Goal: Check status: Check status

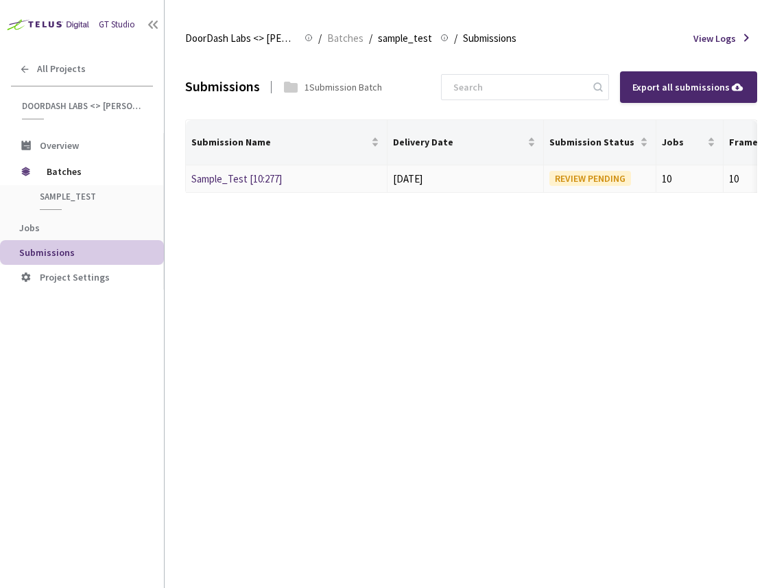
click at [296, 182] on div "Sample_Test [10:277]" at bounding box center [263, 179] width 145 height 16
click at [252, 182] on link "Sample_Test [10:277]" at bounding box center [236, 178] width 91 height 13
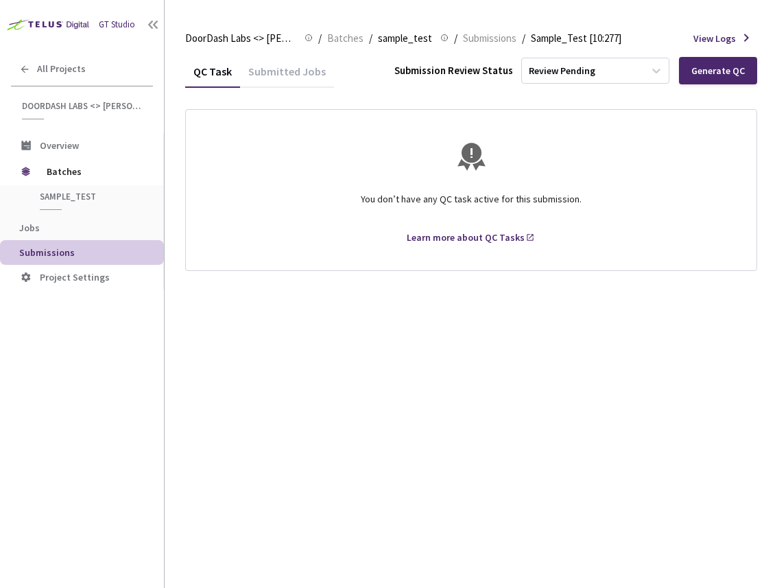
click at [282, 75] on div "Submitted Jobs" at bounding box center [287, 75] width 94 height 23
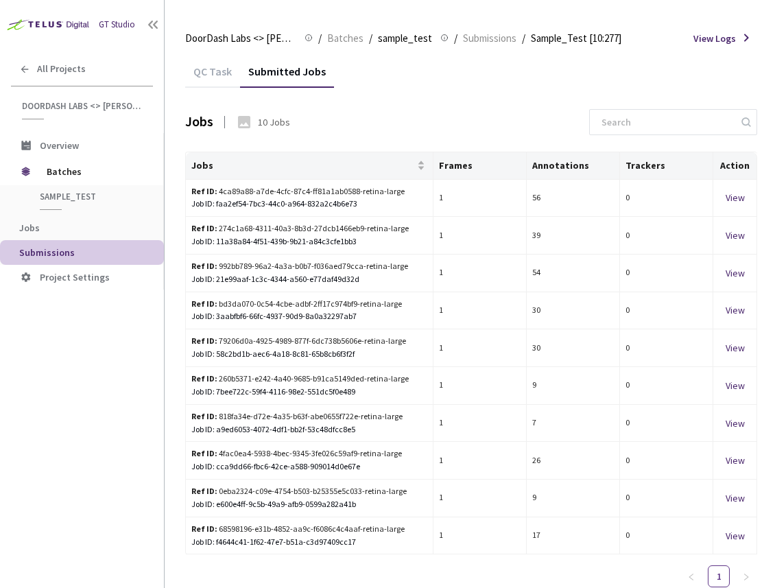
click at [202, 82] on div "QC Task" at bounding box center [212, 75] width 55 height 23
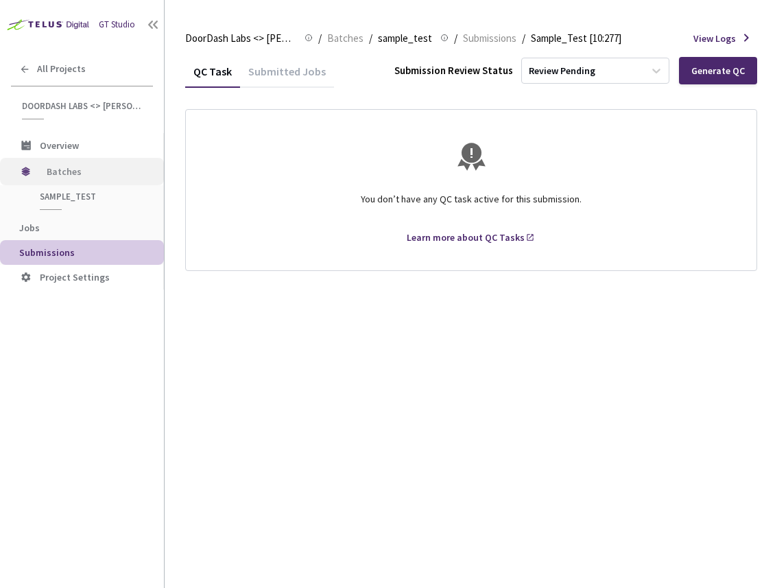
click at [83, 162] on span "Batches" at bounding box center [94, 171] width 94 height 27
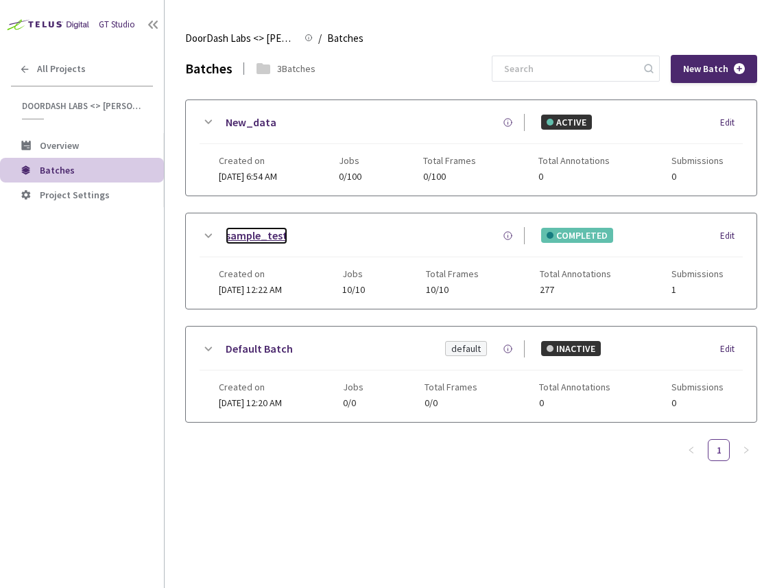
click at [276, 237] on link "sample_test" at bounding box center [257, 235] width 62 height 17
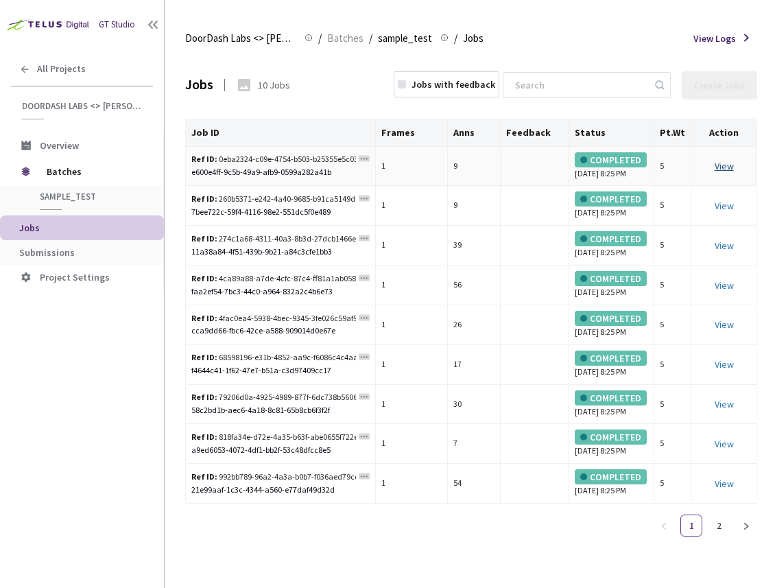
click at [565, 167] on link "View" at bounding box center [724, 166] width 19 height 12
